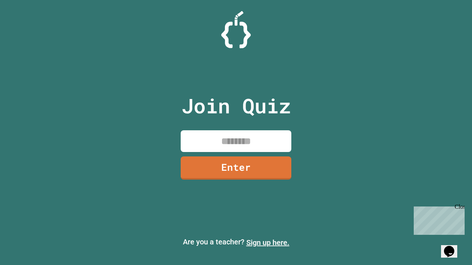
click at [268, 243] on link "Sign up here." at bounding box center [267, 242] width 43 height 9
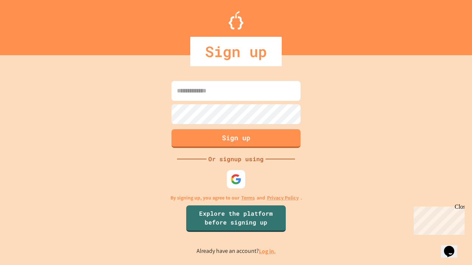
click at [268, 251] on link "Log in." at bounding box center [267, 252] width 17 height 8
